Goal: Task Accomplishment & Management: Use online tool/utility

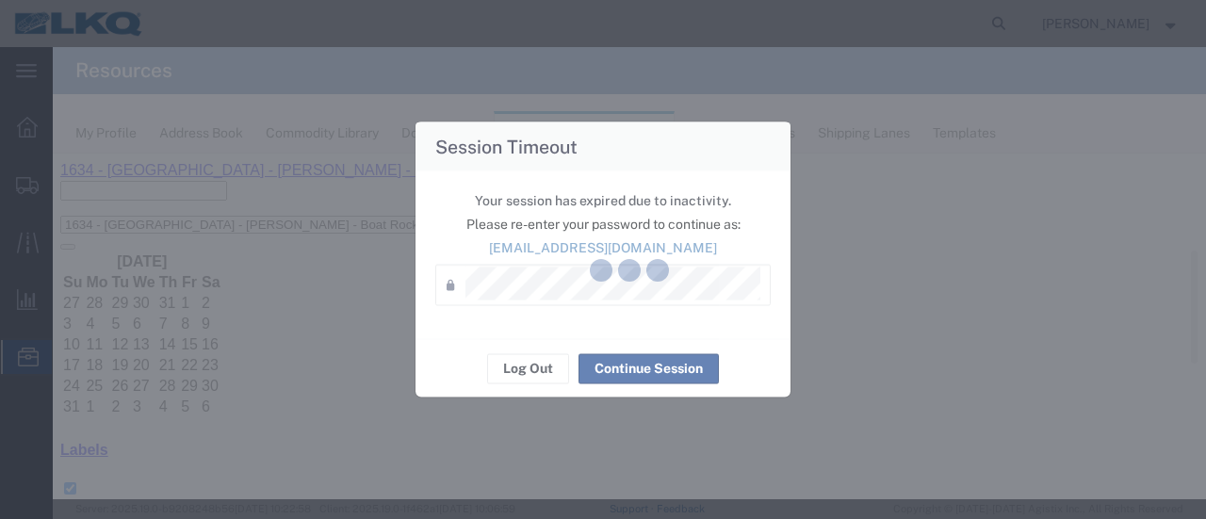
scroll to position [377, 0]
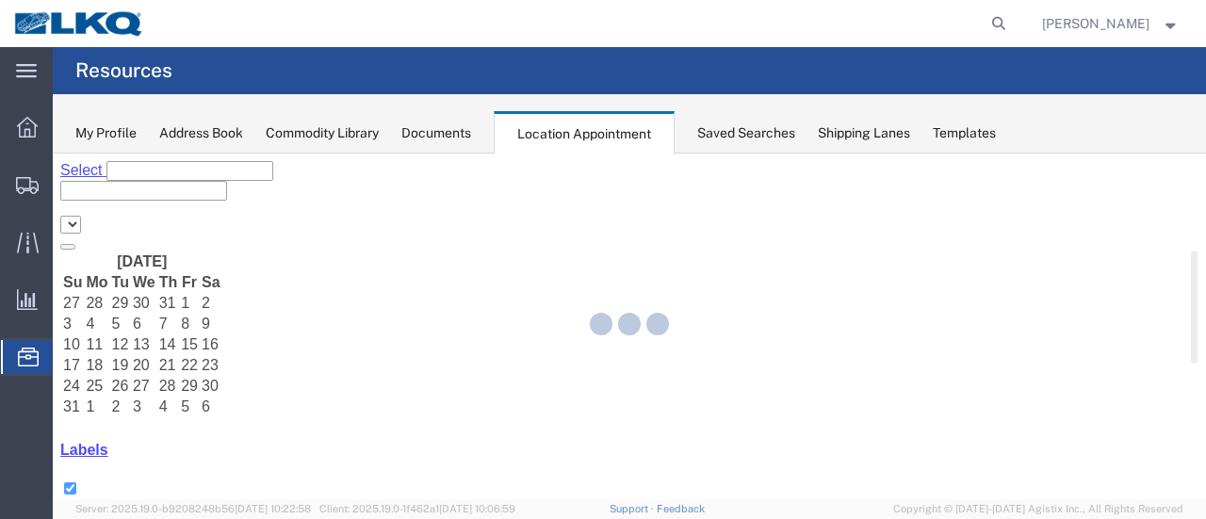
select select "28712"
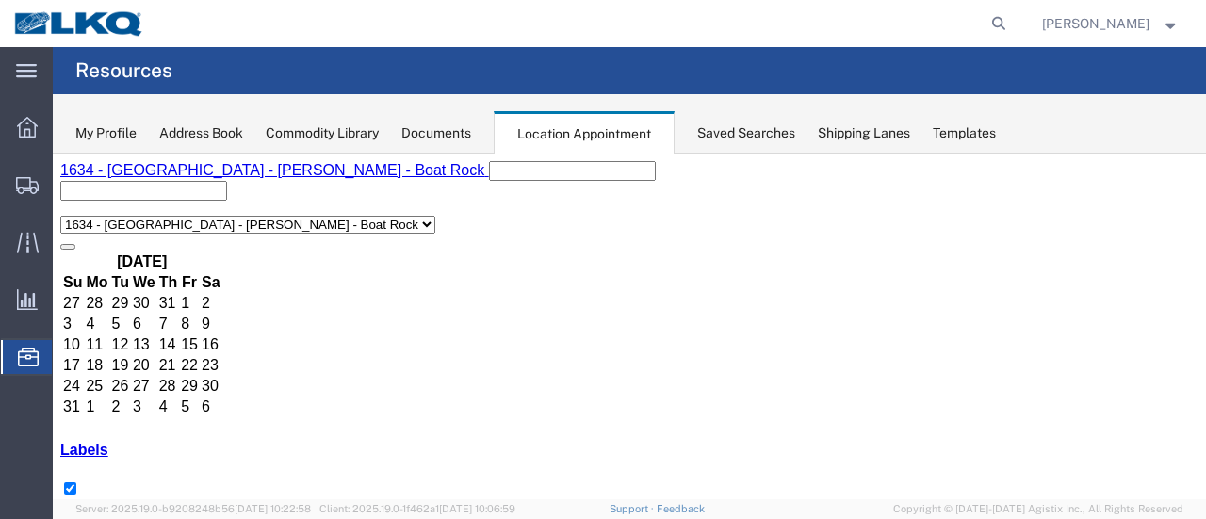
click at [0, 0] on span "Location Appointment" at bounding box center [0, 0] width 0 height 0
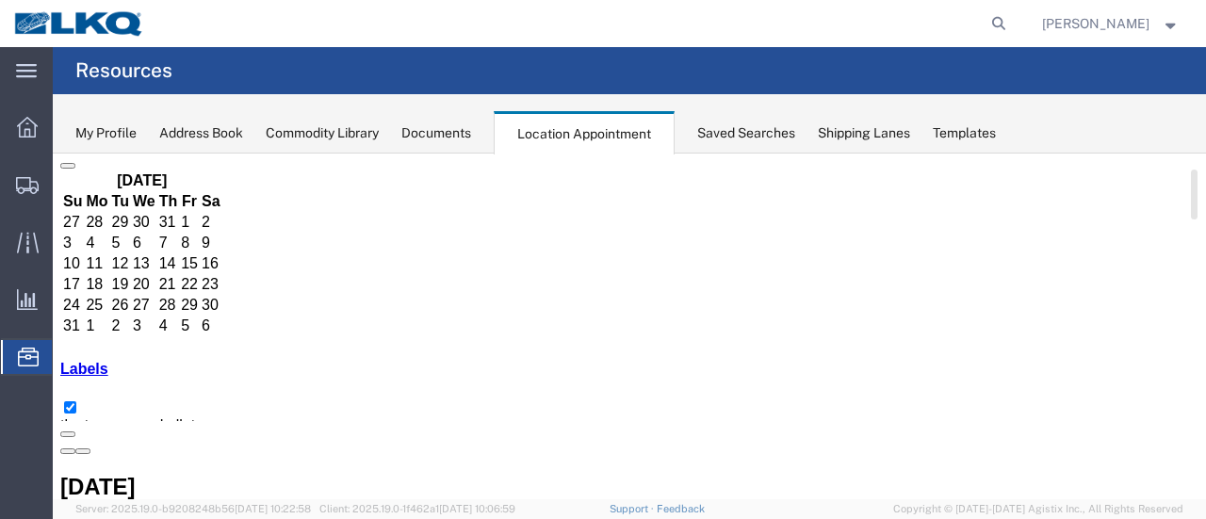
scroll to position [188, 0]
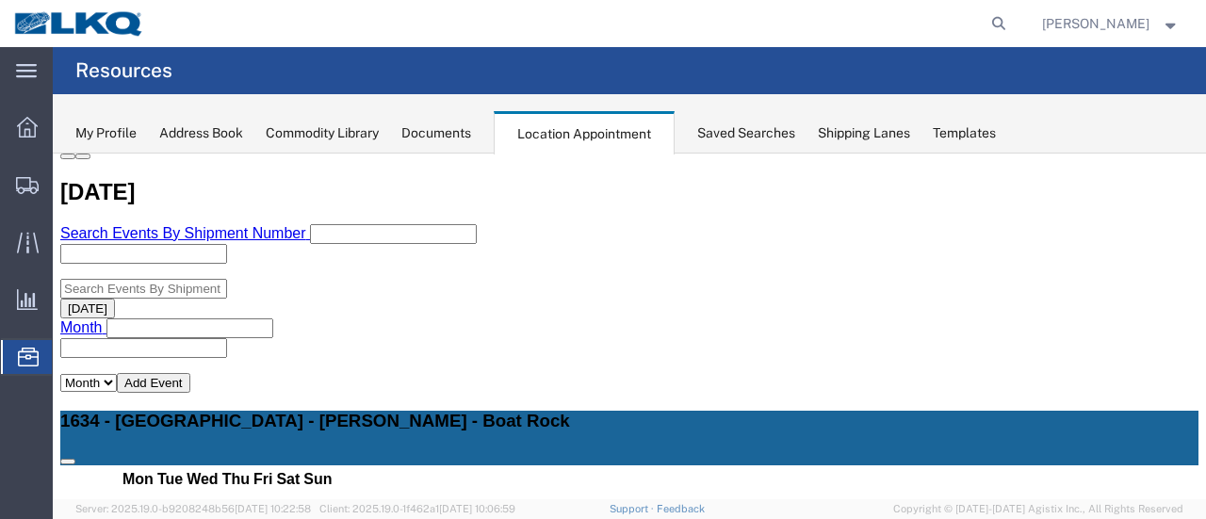
scroll to position [377, 0]
